Goal: Register for event/course

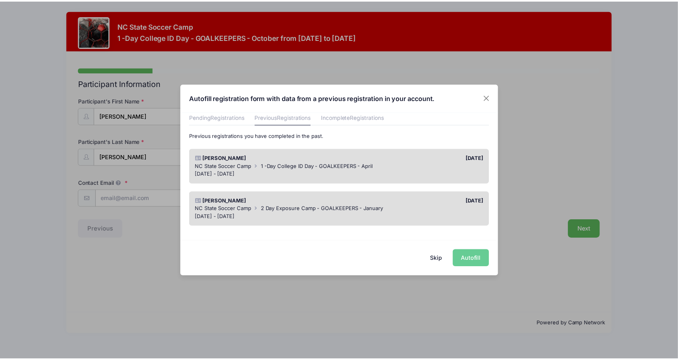
scroll to position [40, 0]
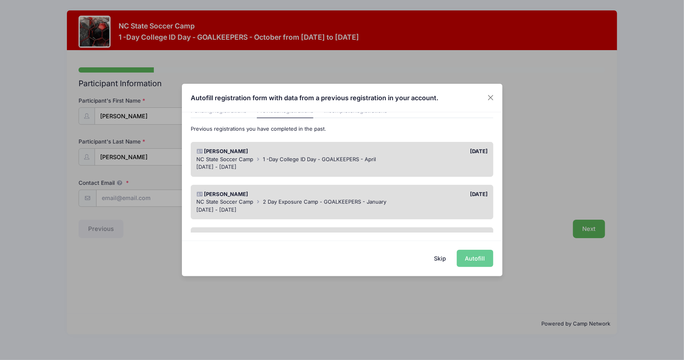
click at [408, 165] on div "Apr 26 - Apr 26, 2025" at bounding box center [341, 167] width 291 height 8
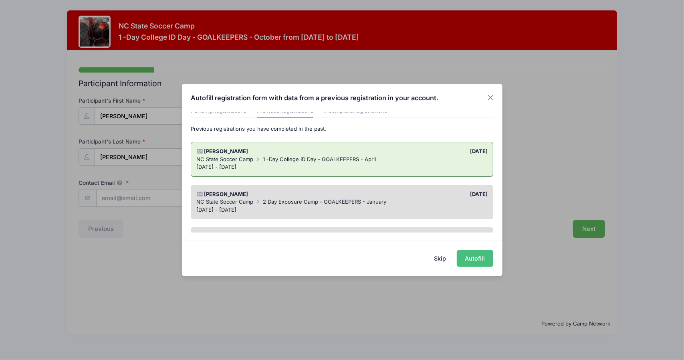
click at [480, 259] on button "Autofill" at bounding box center [475, 258] width 36 height 17
type input "cooperjones.041@gmail.com"
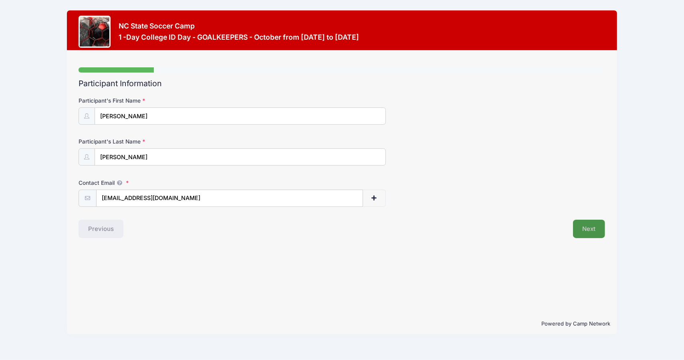
click at [591, 223] on button "Next" at bounding box center [589, 229] width 32 height 18
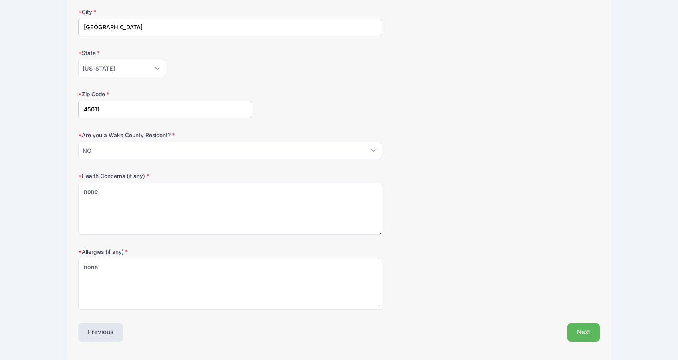
scroll to position [192, 0]
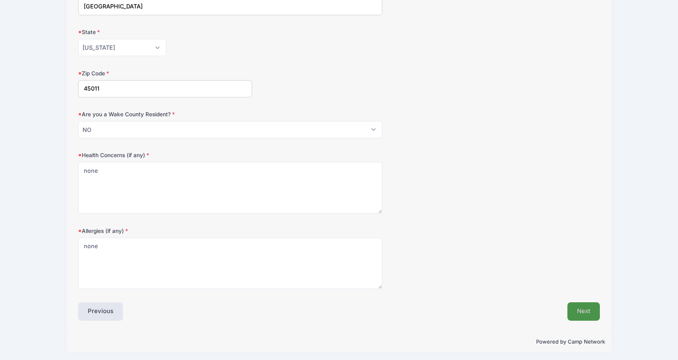
click at [583, 304] on button "Next" at bounding box center [583, 311] width 32 height 18
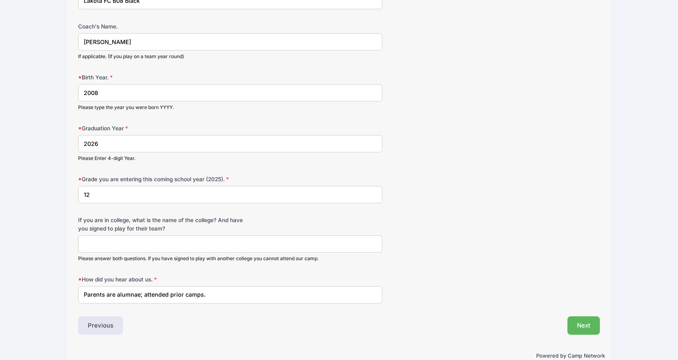
scroll to position [578, 0]
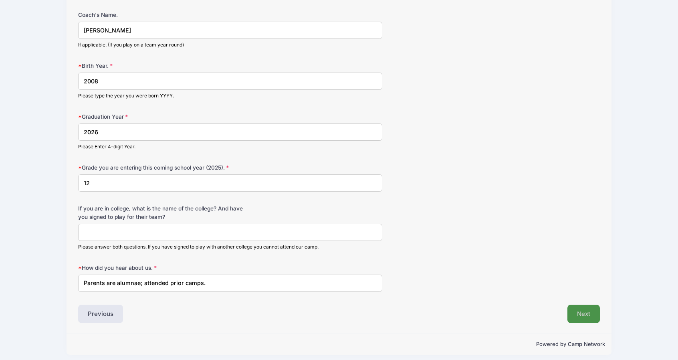
click at [585, 313] on button "Next" at bounding box center [583, 314] width 32 height 18
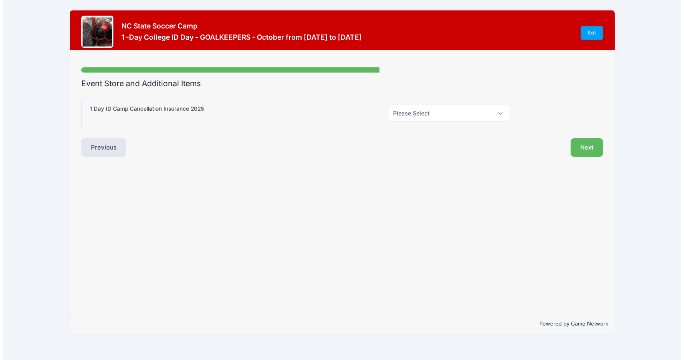
scroll to position [0, 0]
click at [502, 112] on select "Please Select Yes (+$55.00) No" at bounding box center [450, 113] width 122 height 17
select select "1"
click at [389, 105] on select "Please Select Yes (+$55.00) No" at bounding box center [450, 113] width 122 height 17
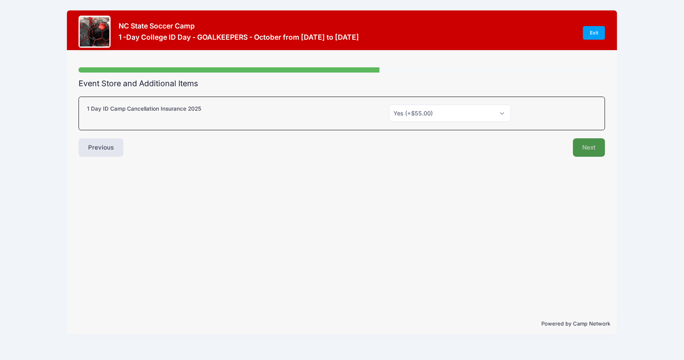
click at [589, 149] on button "Next" at bounding box center [589, 147] width 32 height 18
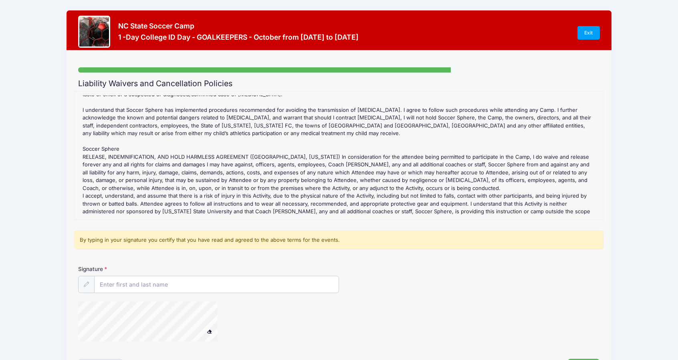
scroll to position [669, 0]
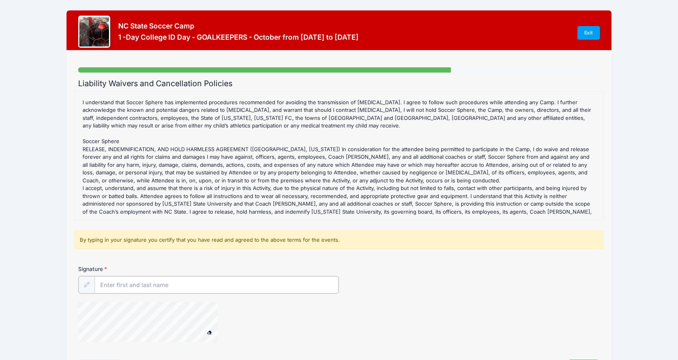
click at [132, 283] on input "Signature" at bounding box center [217, 284] width 244 height 17
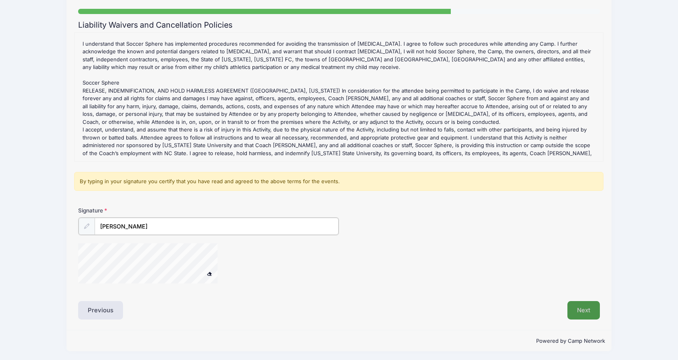
type input "Michael B Jones"
click at [578, 302] on button "Next" at bounding box center [583, 310] width 32 height 18
click at [583, 313] on button "Next" at bounding box center [583, 310] width 32 height 18
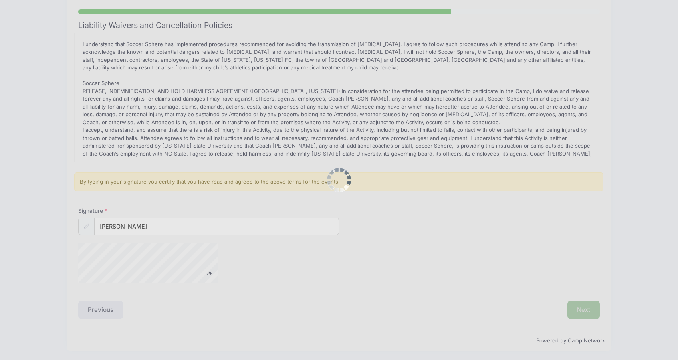
scroll to position [0, 0]
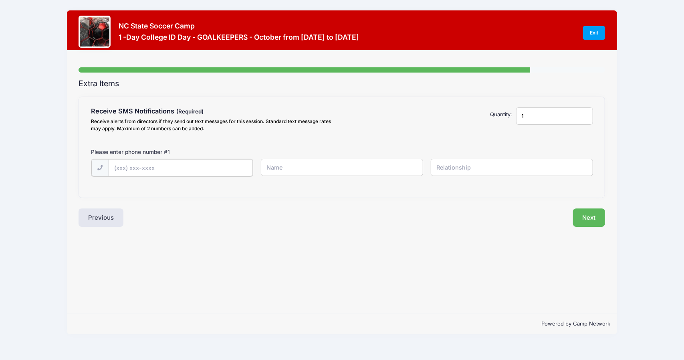
click at [0, 0] on input "text" at bounding box center [0, 0] width 0 height 0
type input "(513) 910-2973"
click at [0, 0] on input "text" at bounding box center [0, 0] width 0 height 0
type input "Mike"
type input "Father"
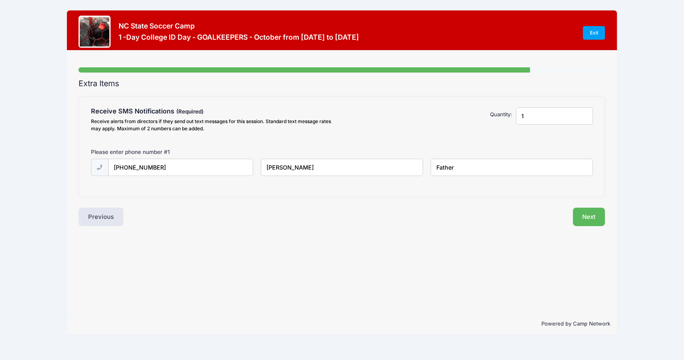
click at [535, 115] on input "1" at bounding box center [554, 115] width 77 height 17
type input "2"
click at [586, 114] on input "2" at bounding box center [554, 115] width 77 height 17
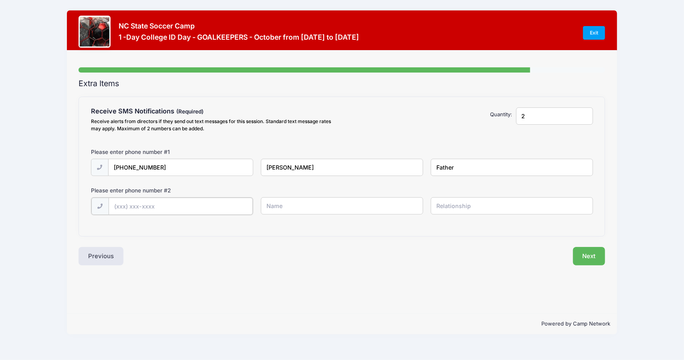
click at [0, 0] on input "text" at bounding box center [0, 0] width 0 height 0
type input "M"
type input "(513) 919-2965"
click at [0, 0] on input "text" at bounding box center [0, 0] width 0 height 0
type input "MaryBeth"
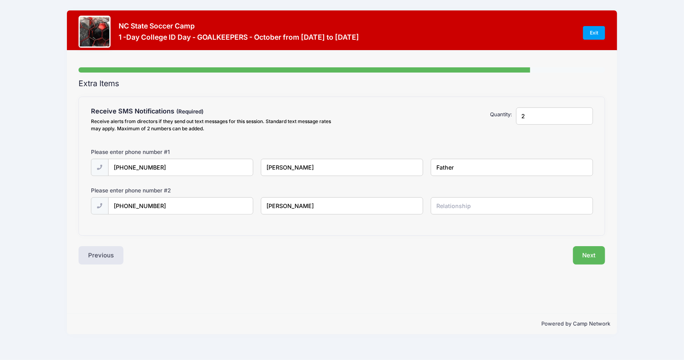
click at [0, 0] on input "text" at bounding box center [0, 0] width 0 height 0
type input "Mother"
click at [587, 253] on button "Next" at bounding box center [589, 255] width 32 height 18
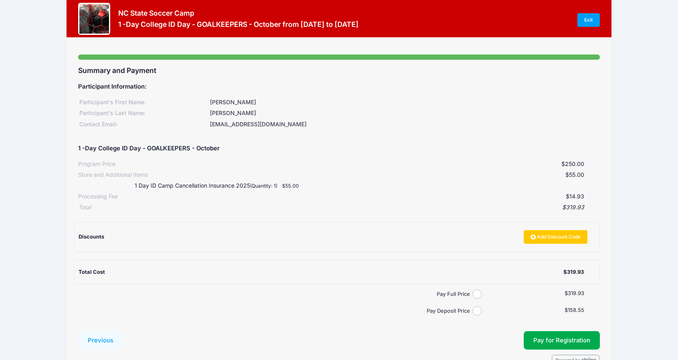
scroll to position [40, 0]
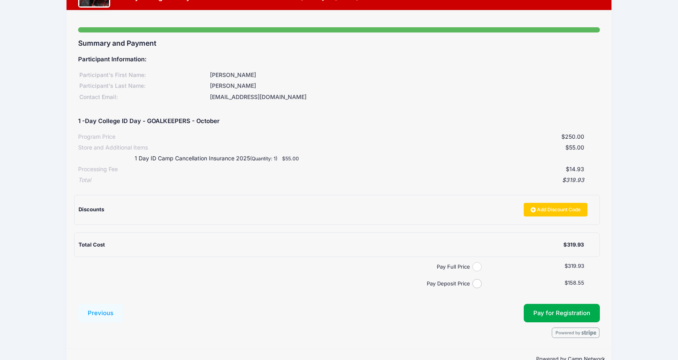
click at [475, 267] on input "Pay Full Price" at bounding box center [476, 266] width 9 height 9
radio input "true"
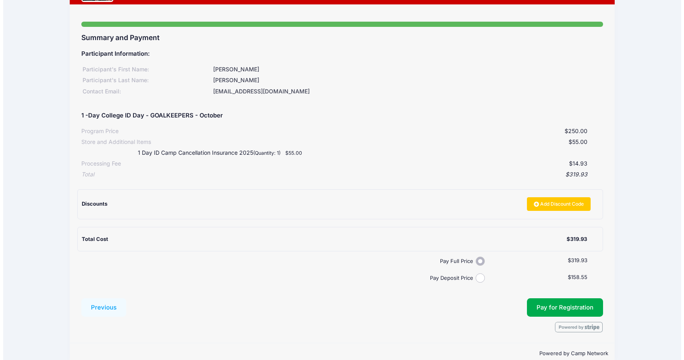
scroll to position [59, 0]
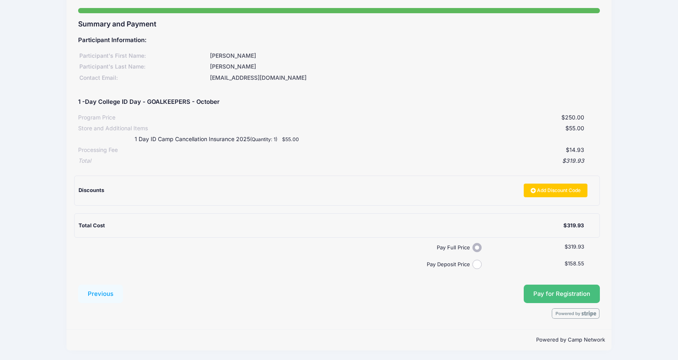
click at [567, 287] on button "Pay for Registration" at bounding box center [562, 294] width 76 height 18
